Goal: Information Seeking & Learning: Understand process/instructions

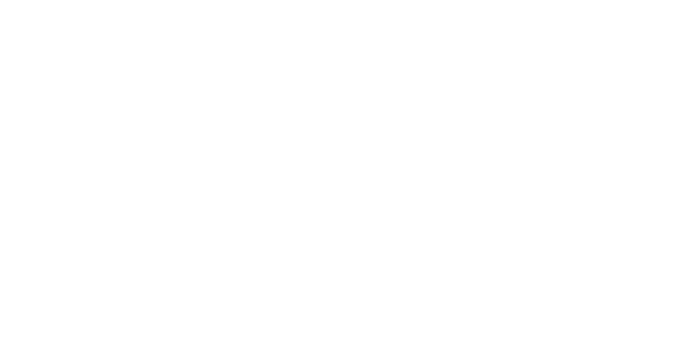
select select "*"
select select "**"
select select "****"
select select "*"
select select "**"
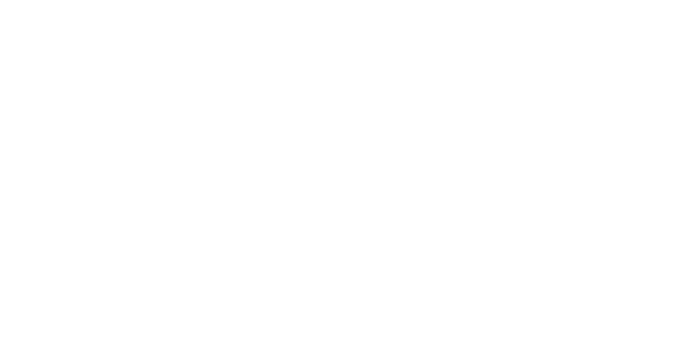
select select "****"
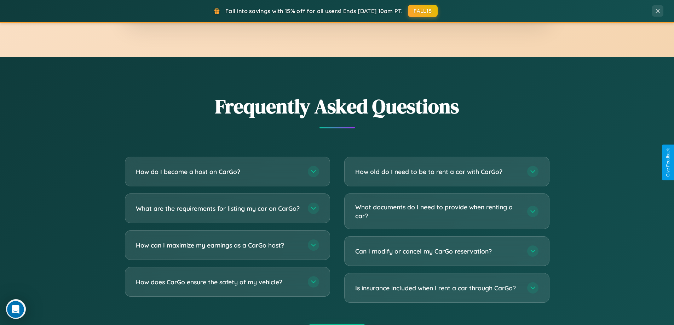
scroll to position [1370, 0]
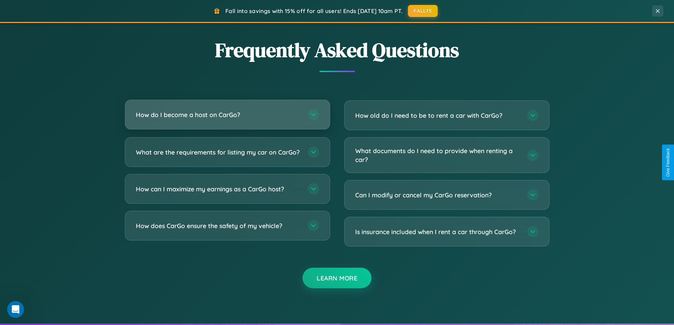
click at [227, 115] on h3 "How do I become a host on CarGo?" at bounding box center [218, 114] width 165 height 9
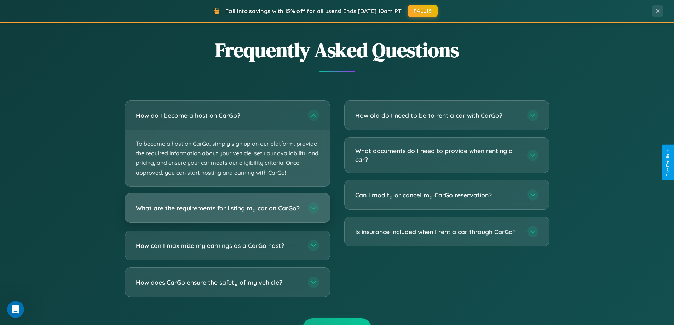
click at [227, 211] on h3 "What are the requirements for listing my car on CarGo?" at bounding box center [218, 207] width 165 height 9
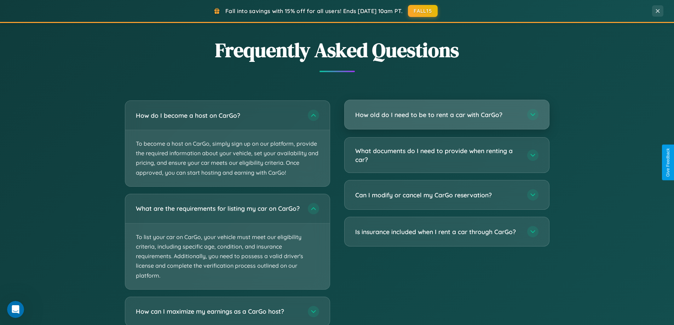
click at [447, 115] on h3 "How old do I need to be to rent a car with CarGo?" at bounding box center [437, 114] width 165 height 9
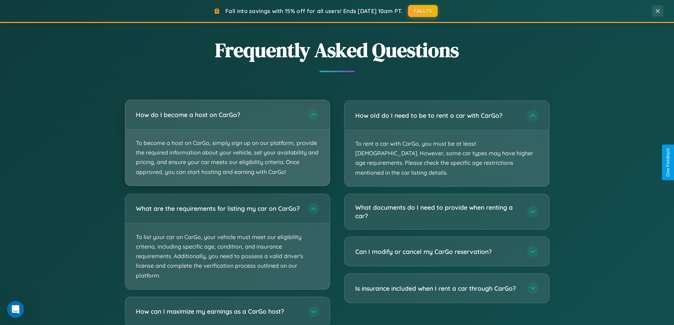
click at [227, 143] on p "To become a host on CarGo, simply sign up on our platform, provide the required…" at bounding box center [227, 158] width 205 height 56
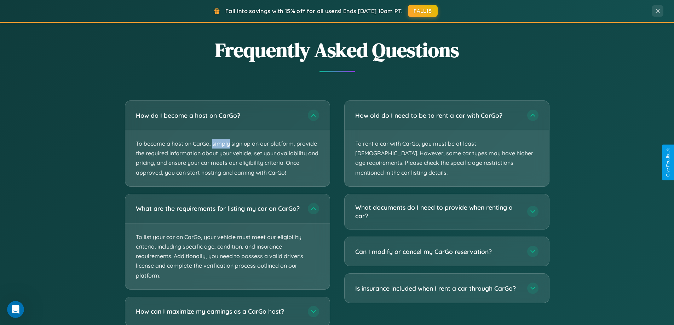
scroll to position [1415, 0]
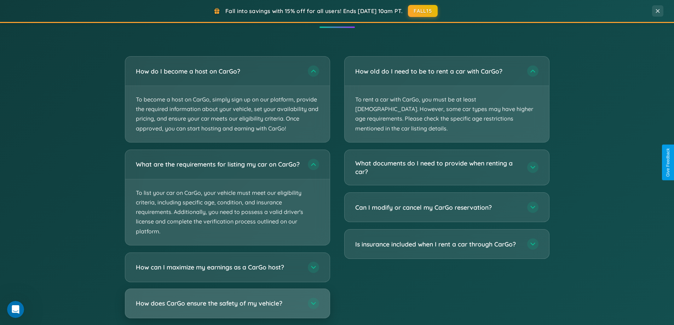
click at [227, 308] on h3 "How does CarGo ensure the safety of my vehicle?" at bounding box center [218, 303] width 165 height 9
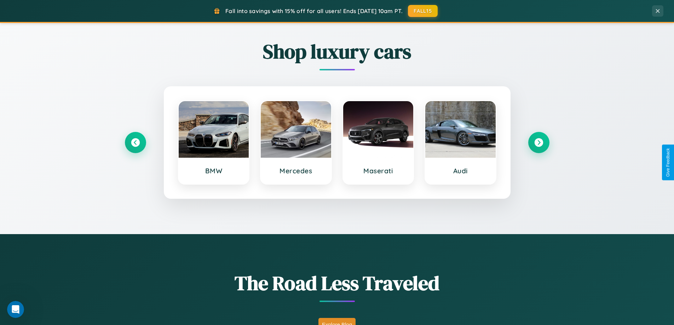
scroll to position [305, 0]
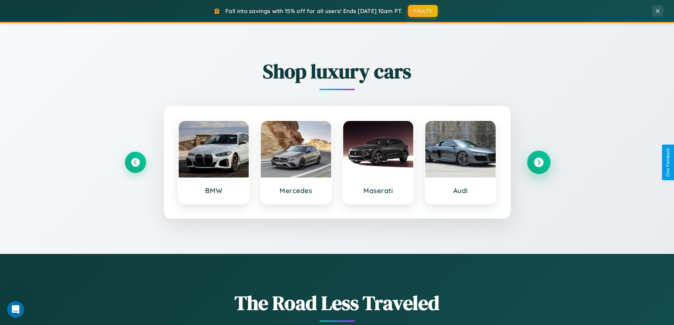
click at [539, 162] on icon at bounding box center [539, 163] width 10 height 10
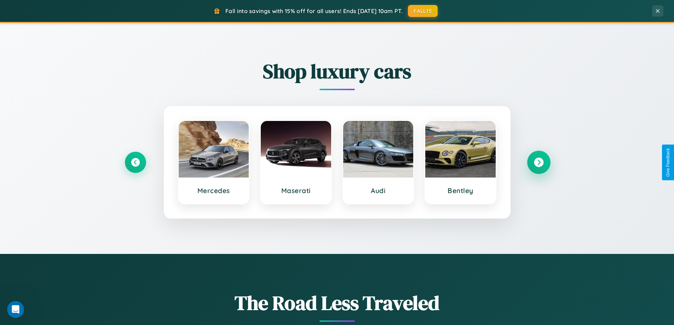
click at [539, 162] on icon at bounding box center [539, 163] width 10 height 10
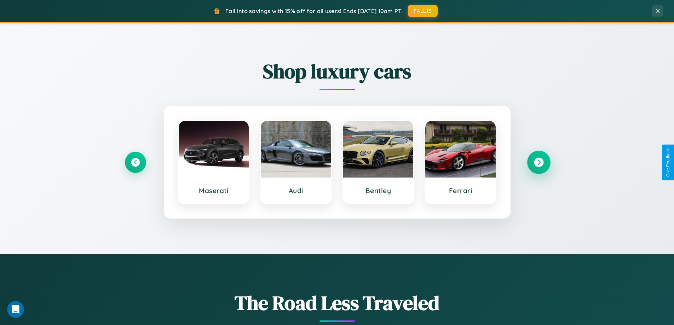
click at [539, 162] on icon at bounding box center [539, 163] width 10 height 10
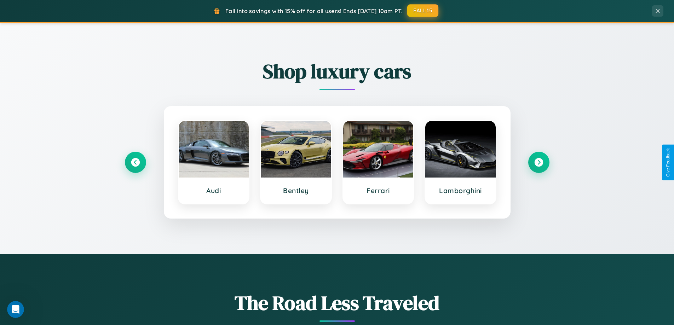
click at [423, 11] on button "FALL15" at bounding box center [422, 10] width 31 height 13
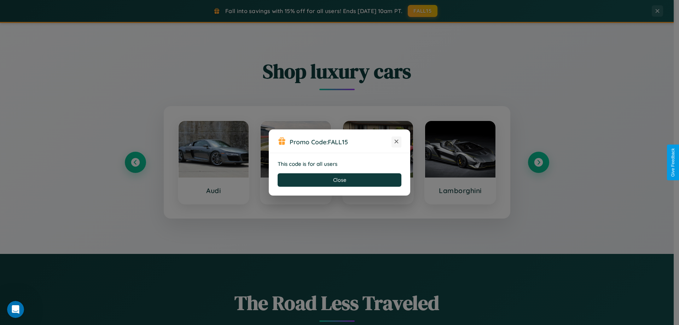
click at [397, 142] on icon at bounding box center [396, 141] width 7 height 7
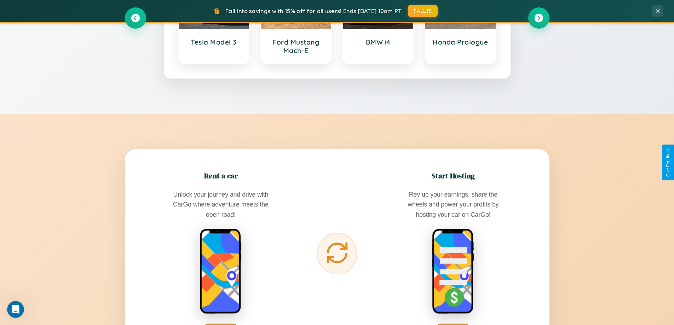
scroll to position [1146, 0]
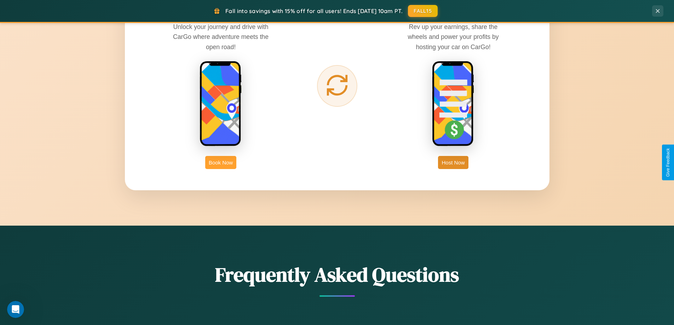
click at [221, 162] on button "Book Now" at bounding box center [220, 162] width 31 height 13
